Goal: Task Accomplishment & Management: Complete application form

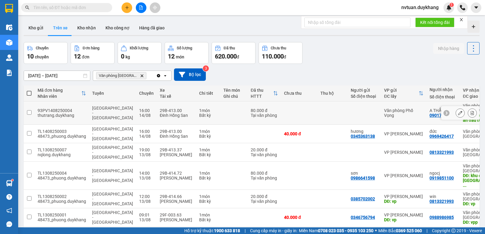
scroll to position [61, 0]
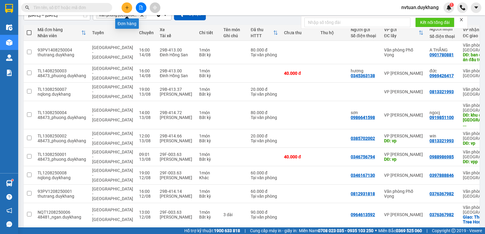
click at [124, 5] on button at bounding box center [126, 7] width 11 height 11
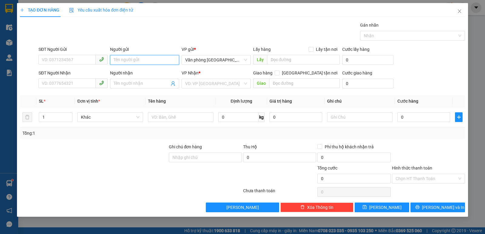
click at [131, 62] on input "Người gửi" at bounding box center [144, 60] width 69 height 10
type input "ư"
type input "win"
click at [124, 70] on div "win - 0813321993" at bounding box center [145, 72] width 62 height 7
type input "0813321993"
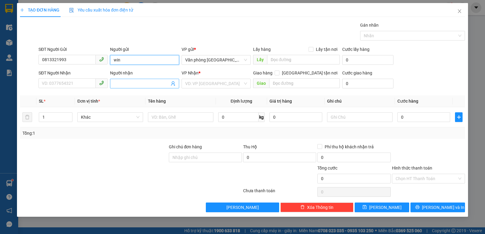
type input "win"
click at [128, 84] on input "Người nhận" at bounding box center [142, 83] width 56 height 7
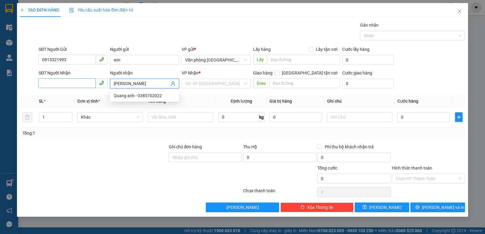
type input "[PERSON_NAME]"
click at [64, 81] on input "SĐT Người Nhận" at bounding box center [66, 83] width 57 height 10
click at [140, 82] on input "[PERSON_NAME]" at bounding box center [142, 83] width 56 height 7
click at [141, 93] on div "Quang anh - 0385702022" at bounding box center [145, 95] width 62 height 7
type input "0385702022"
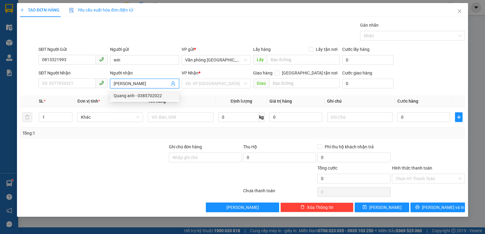
type input "[PERSON_NAME]"
click at [67, 84] on input "0385702022" at bounding box center [66, 83] width 57 height 10
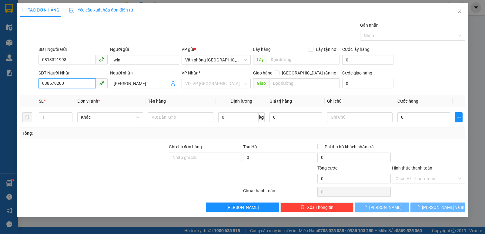
type input "0385702002"
click at [91, 96] on div "0385702002" at bounding box center [73, 95] width 62 height 7
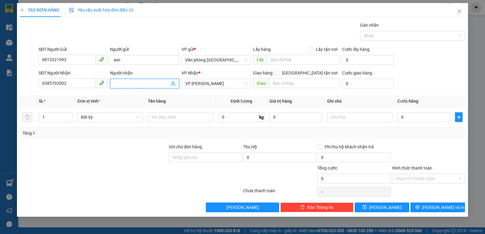
click at [130, 85] on input "Người nhận" at bounding box center [142, 83] width 56 height 7
click at [122, 95] on div "Quang anh - 0385702022" at bounding box center [145, 95] width 62 height 7
type input "0385702022"
type input "[PERSON_NAME]"
drag, startPoint x: 62, startPoint y: 82, endPoint x: 66, endPoint y: 82, distance: 3.9
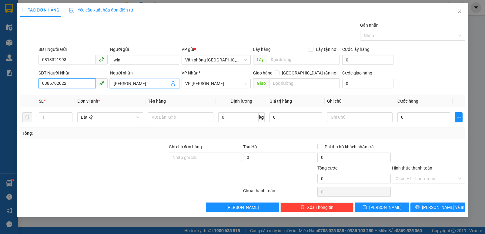
click at [62, 82] on input "0385702022" at bounding box center [66, 83] width 57 height 10
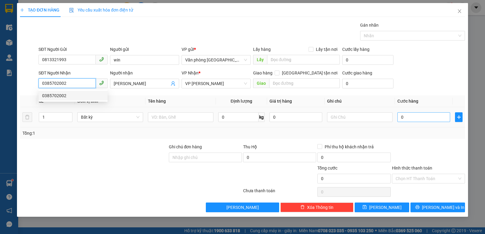
type input "0385702002"
click at [437, 118] on input "0" at bounding box center [423, 117] width 53 height 10
type input "2"
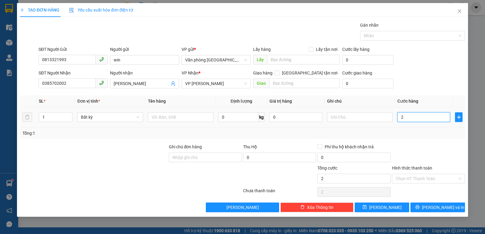
type input "20"
type input "200"
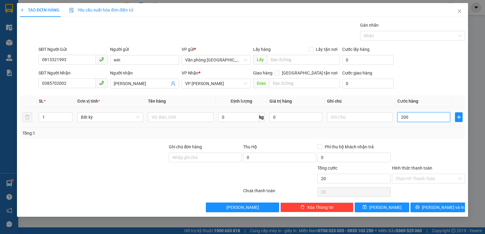
type input "200"
type input "2.000"
type input "20.000"
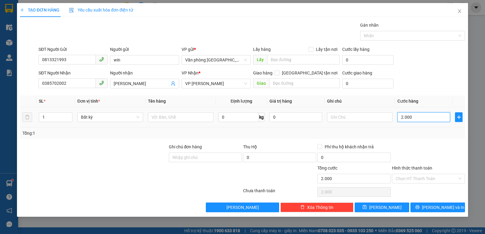
type input "20.000"
click at [429, 176] on input "Hình thức thanh toán" at bounding box center [425, 178] width 61 height 9
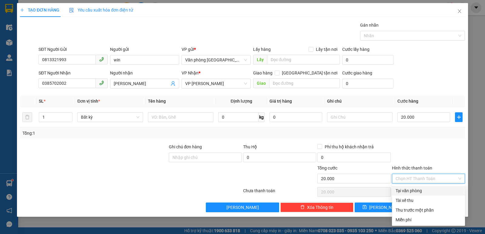
click at [426, 190] on div "Tại văn phòng" at bounding box center [428, 191] width 66 height 7
type input "0"
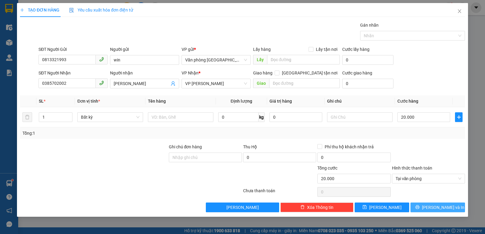
click at [425, 206] on button "Lưu và In" at bounding box center [437, 208] width 55 height 10
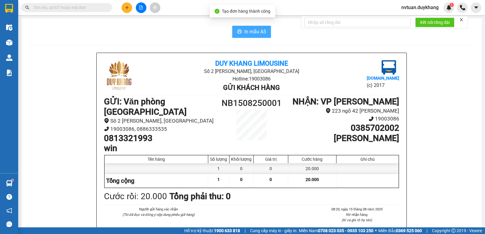
click at [261, 33] on span "In mẫu A5" at bounding box center [255, 32] width 22 height 8
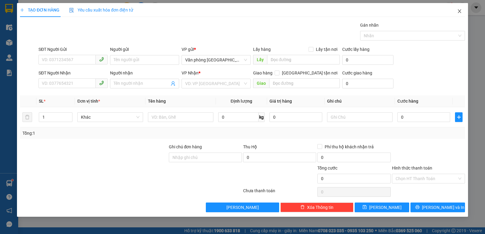
click at [462, 10] on span "Close" at bounding box center [459, 11] width 17 height 17
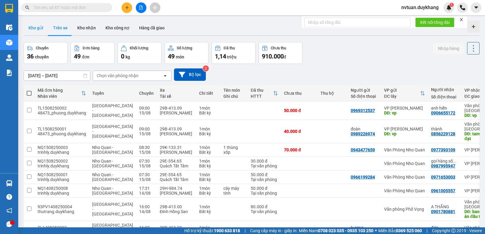
click at [35, 30] on button "Kho gửi" at bounding box center [36, 28] width 25 height 15
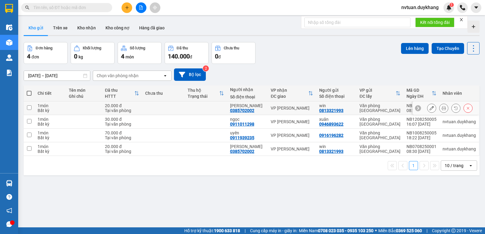
click at [32, 108] on td at bounding box center [29, 108] width 11 height 14
checkbox input "true"
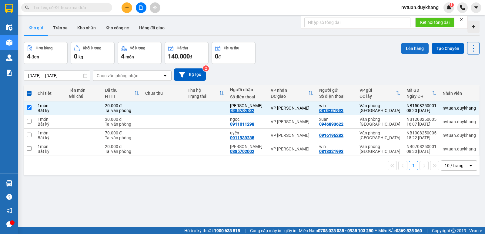
click at [401, 46] on button "Lên hàng" at bounding box center [415, 48] width 28 height 11
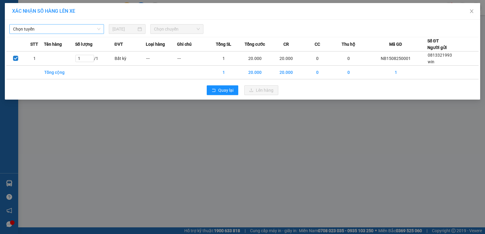
click at [73, 30] on span "Chọn tuyến" at bounding box center [56, 29] width 87 height 9
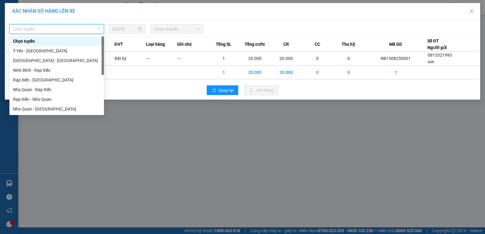
scroll to position [29, 0]
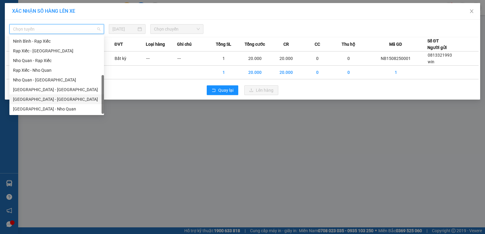
click at [30, 101] on div "[GEOGRAPHIC_DATA] - [GEOGRAPHIC_DATA]" at bounding box center [56, 99] width 87 height 7
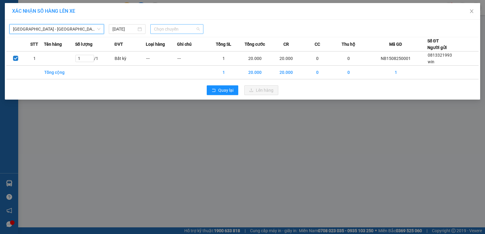
click at [165, 31] on span "Chọn chuyến" at bounding box center [177, 29] width 46 height 9
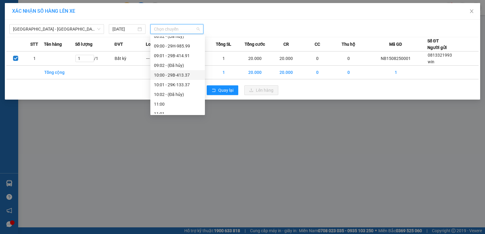
scroll to position [91, 0]
drag, startPoint x: 184, startPoint y: 84, endPoint x: 187, endPoint y: 86, distance: 3.8
click at [184, 85] on div "09:01 - 29B-414.91" at bounding box center [177, 86] width 47 height 7
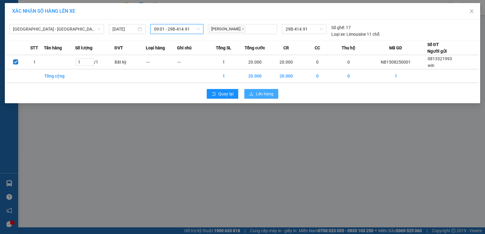
click at [258, 93] on span "Lên hàng" at bounding box center [265, 94] width 18 height 7
